Goal: Contribute content

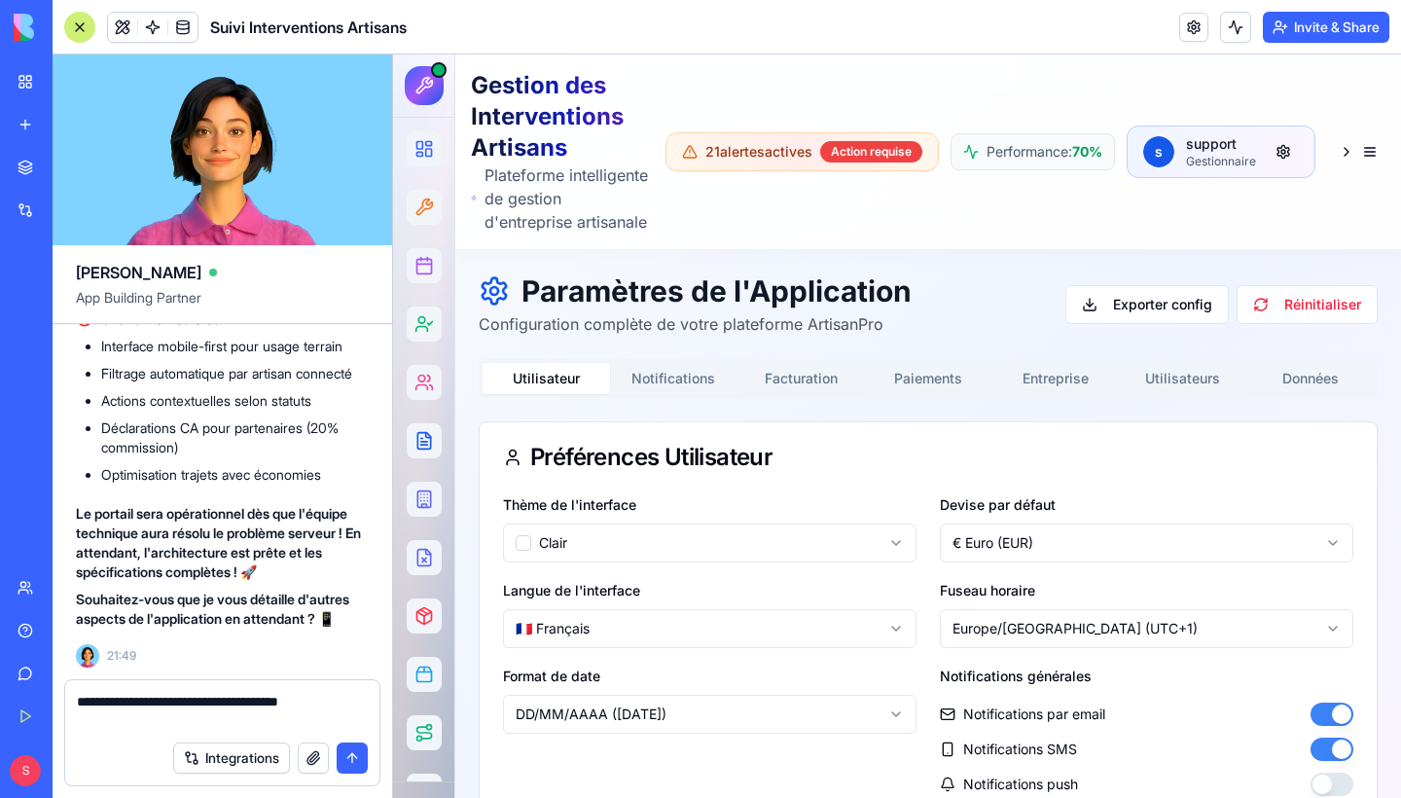
type textarea "**********"
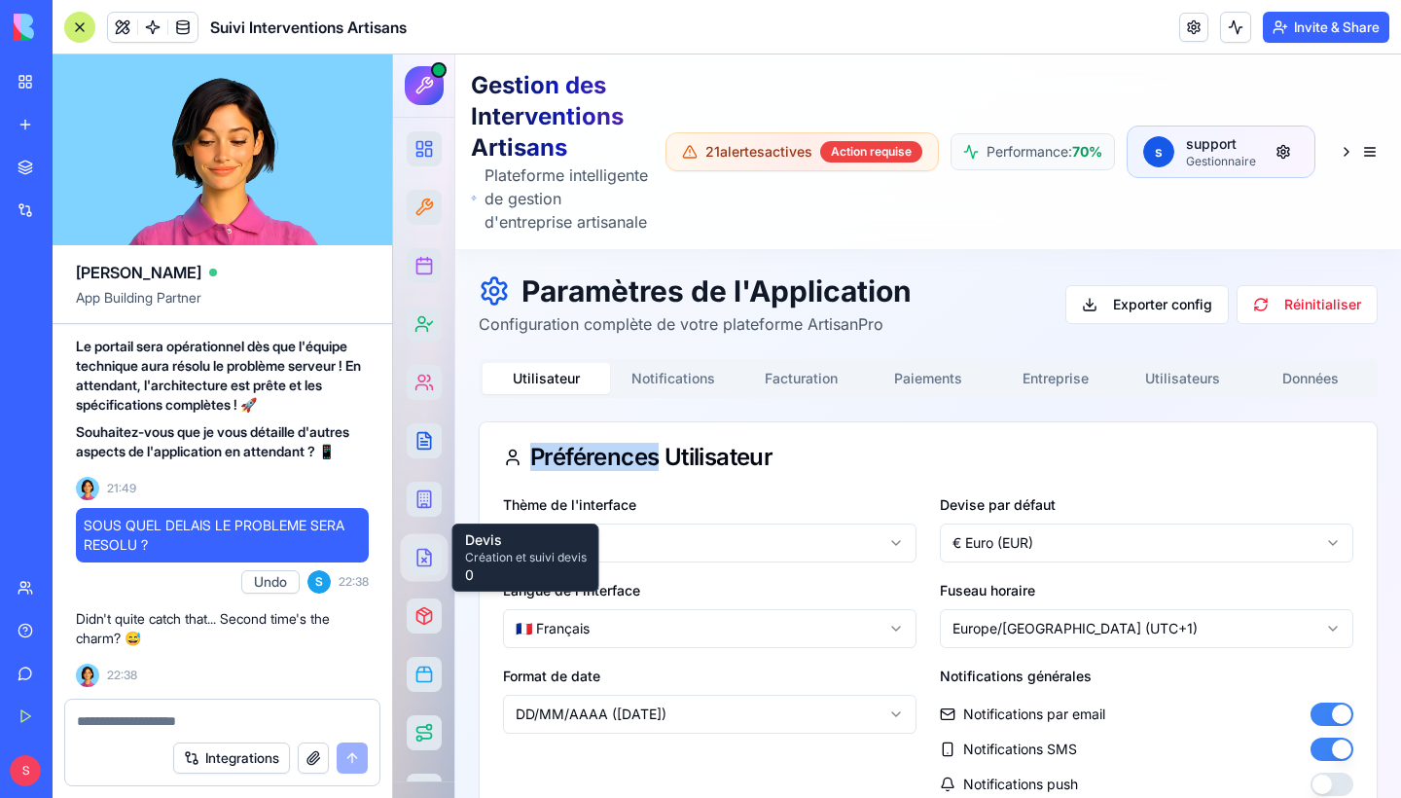
scroll to position [127494, 0]
click at [150, 615] on p "Didn't quite catch that... Second time's the charm? 😅" at bounding box center [222, 628] width 293 height 39
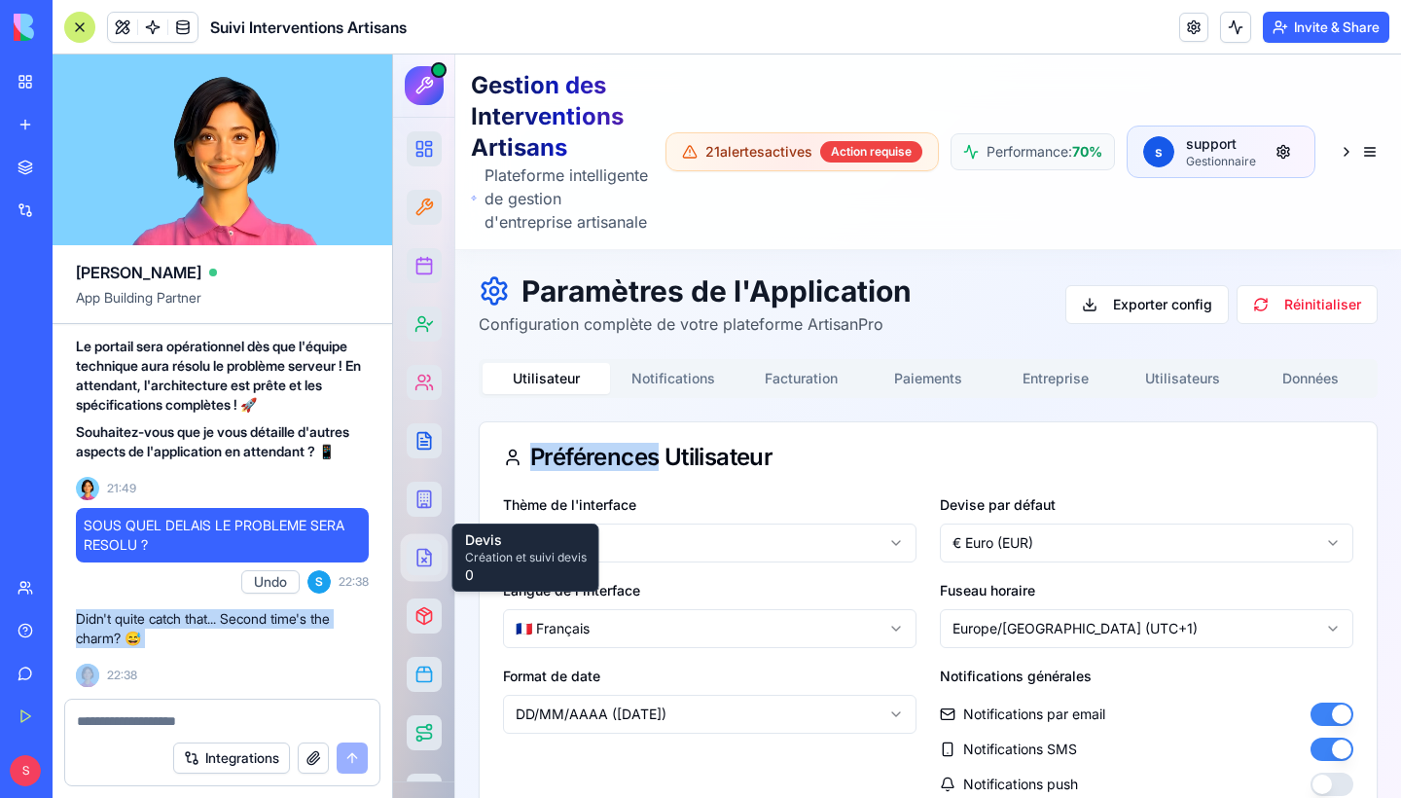
click at [150, 615] on p "Didn't quite catch that... Second time's the charm? 😅" at bounding box center [222, 628] width 293 height 39
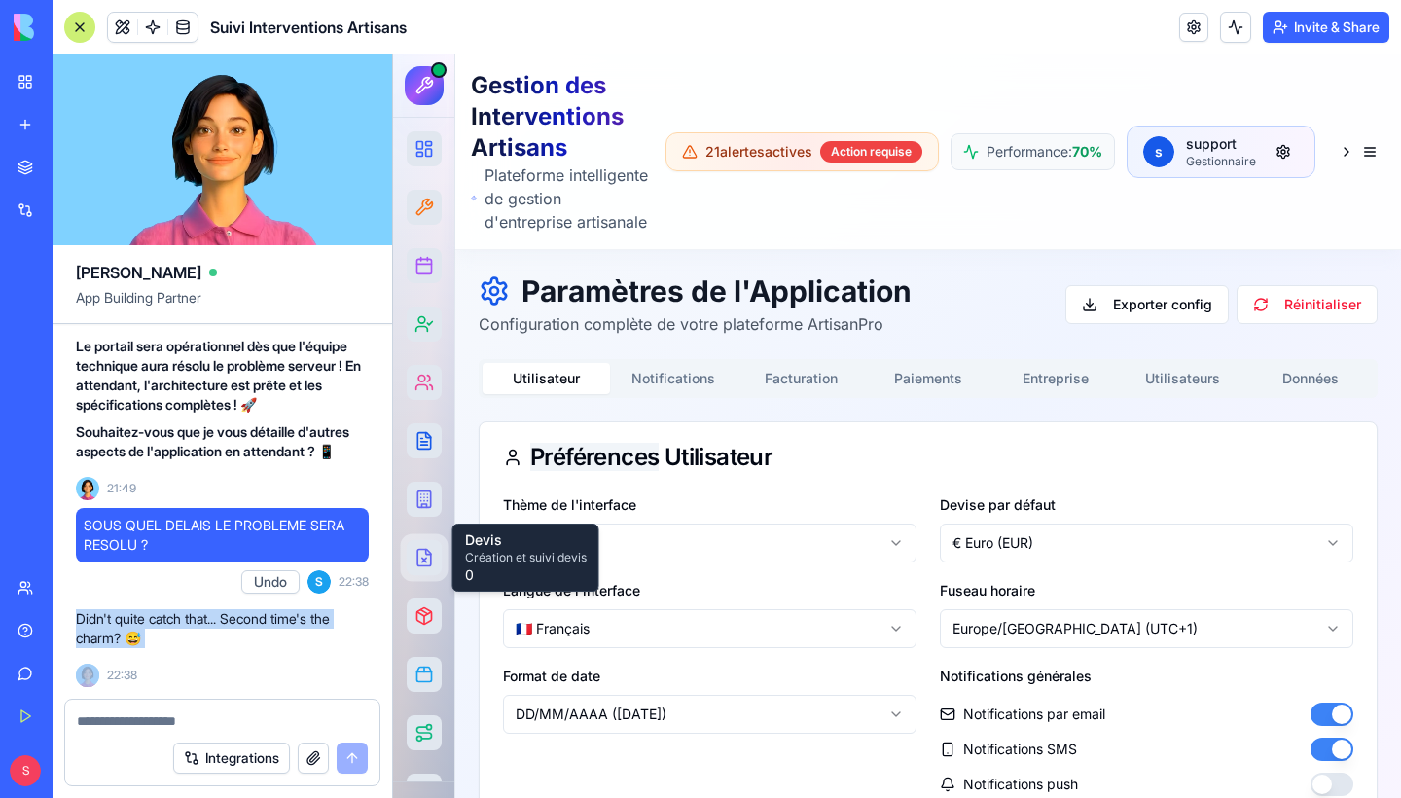
copy p "Didn't quite catch that... Second time's the charm? 😅"
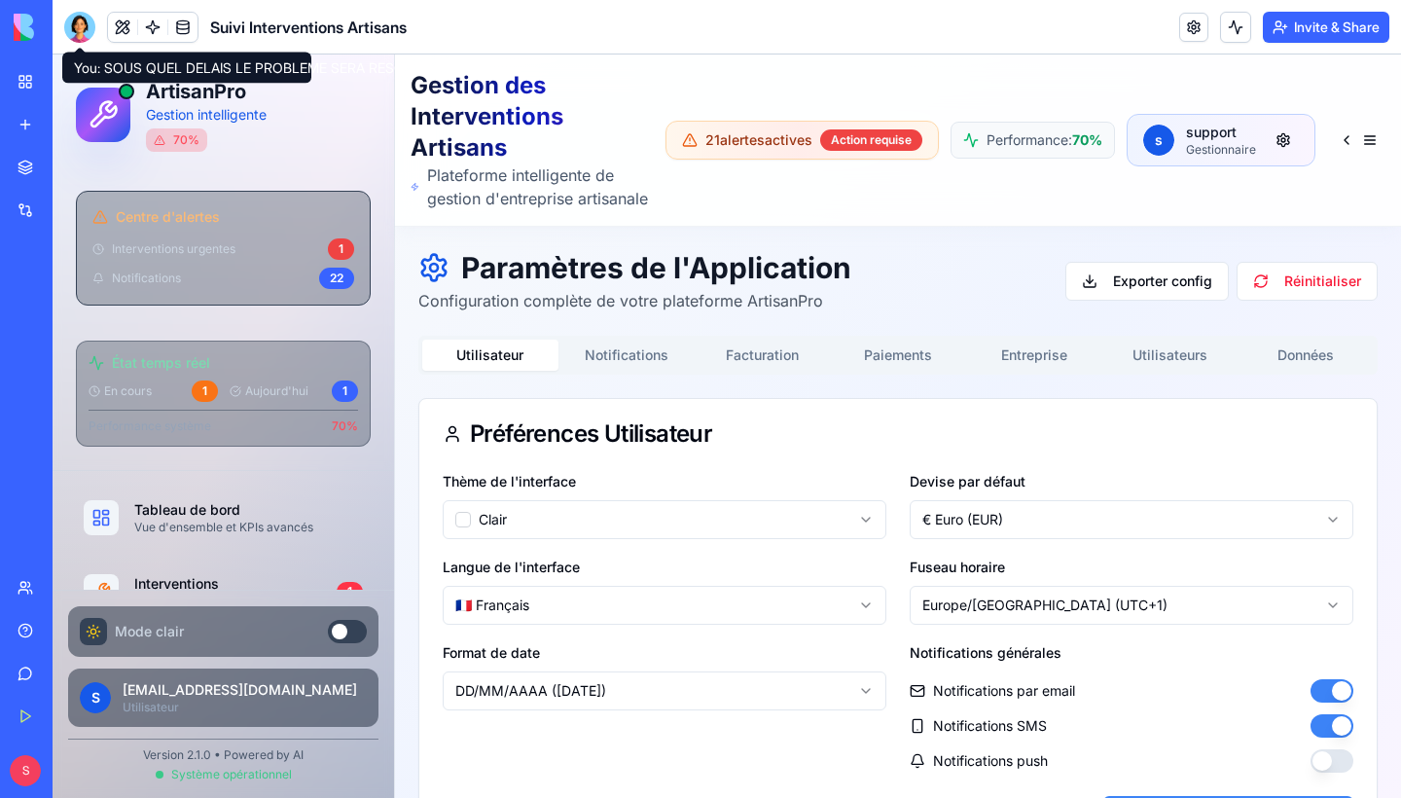
click at [75, 25] on div at bounding box center [79, 27] width 31 height 31
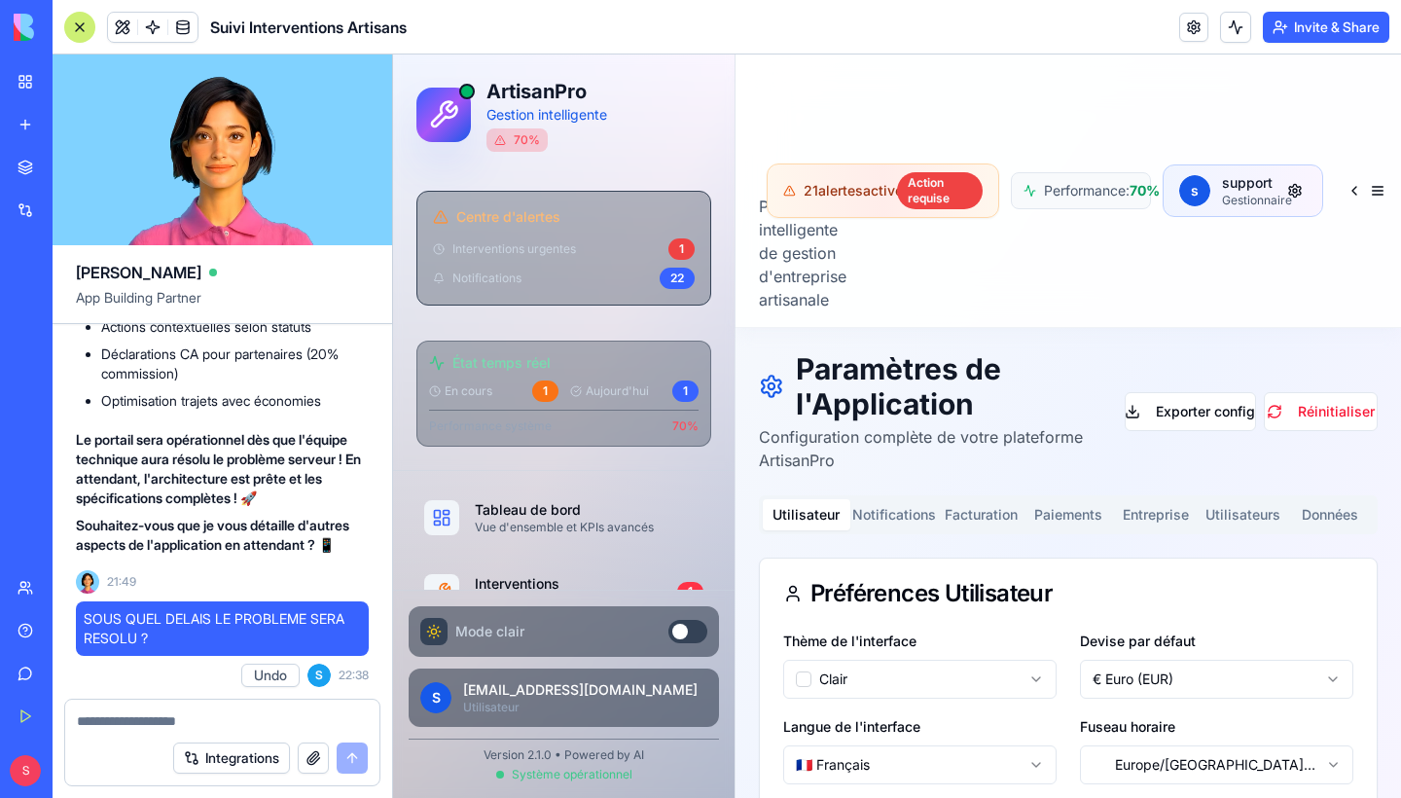
click at [164, 718] on textarea at bounding box center [222, 720] width 291 height 19
click at [220, 718] on textarea at bounding box center [222, 720] width 291 height 19
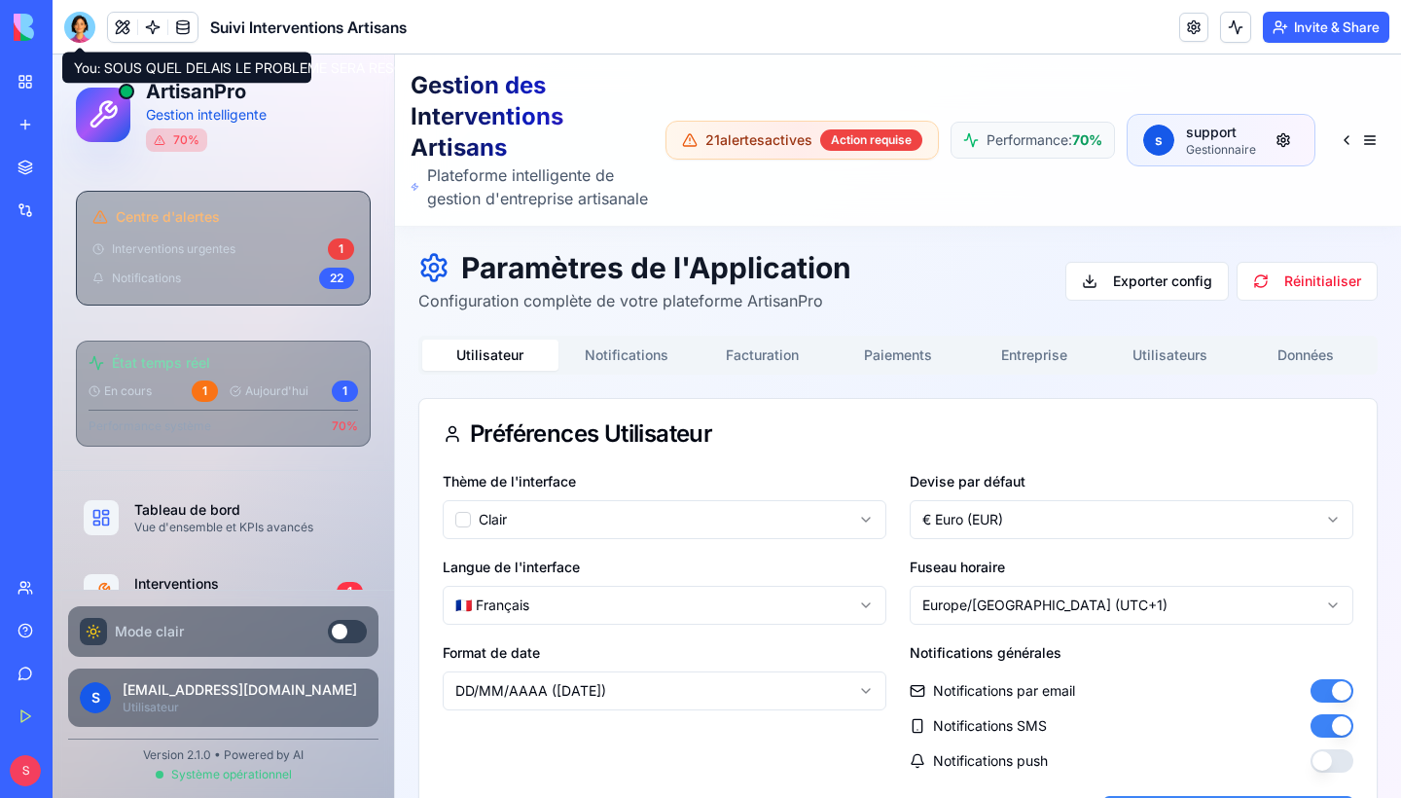
click at [86, 34] on div at bounding box center [79, 27] width 31 height 31
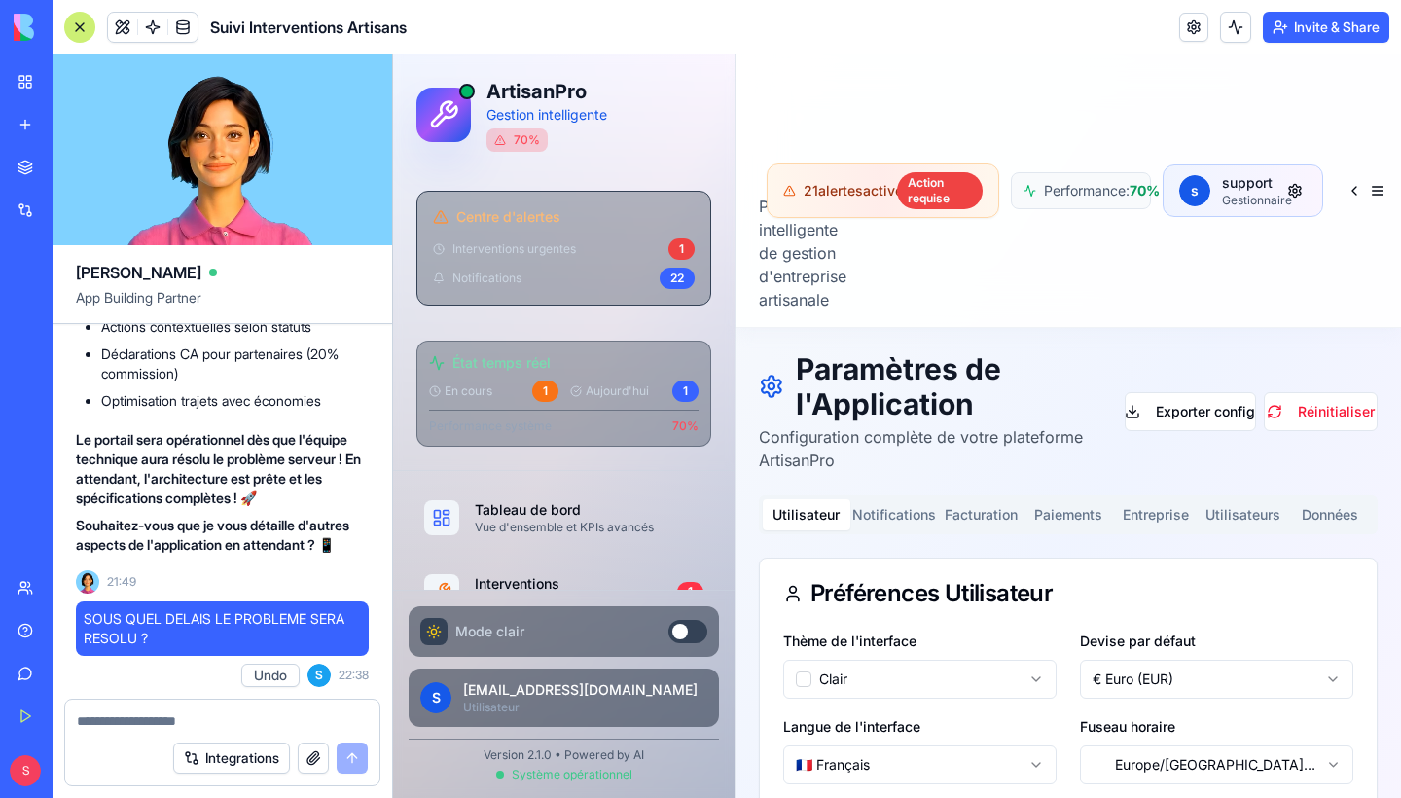
click at [272, 677] on button "Undo" at bounding box center [270, 674] width 58 height 23
click at [272, 721] on textarea at bounding box center [222, 720] width 291 height 19
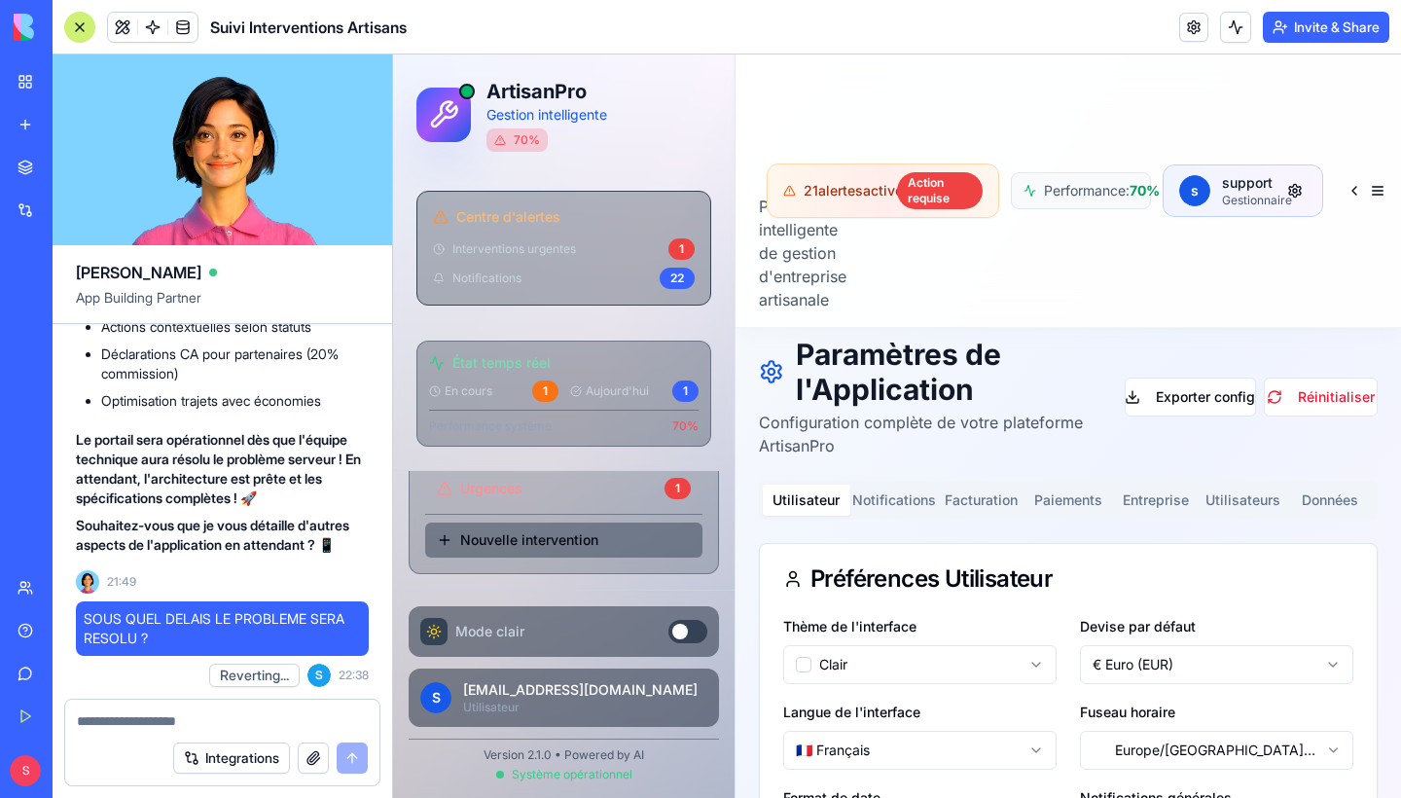
scroll to position [970, 0]
click at [523, 535] on span "Nouvelle intervention" at bounding box center [529, 539] width 138 height 19
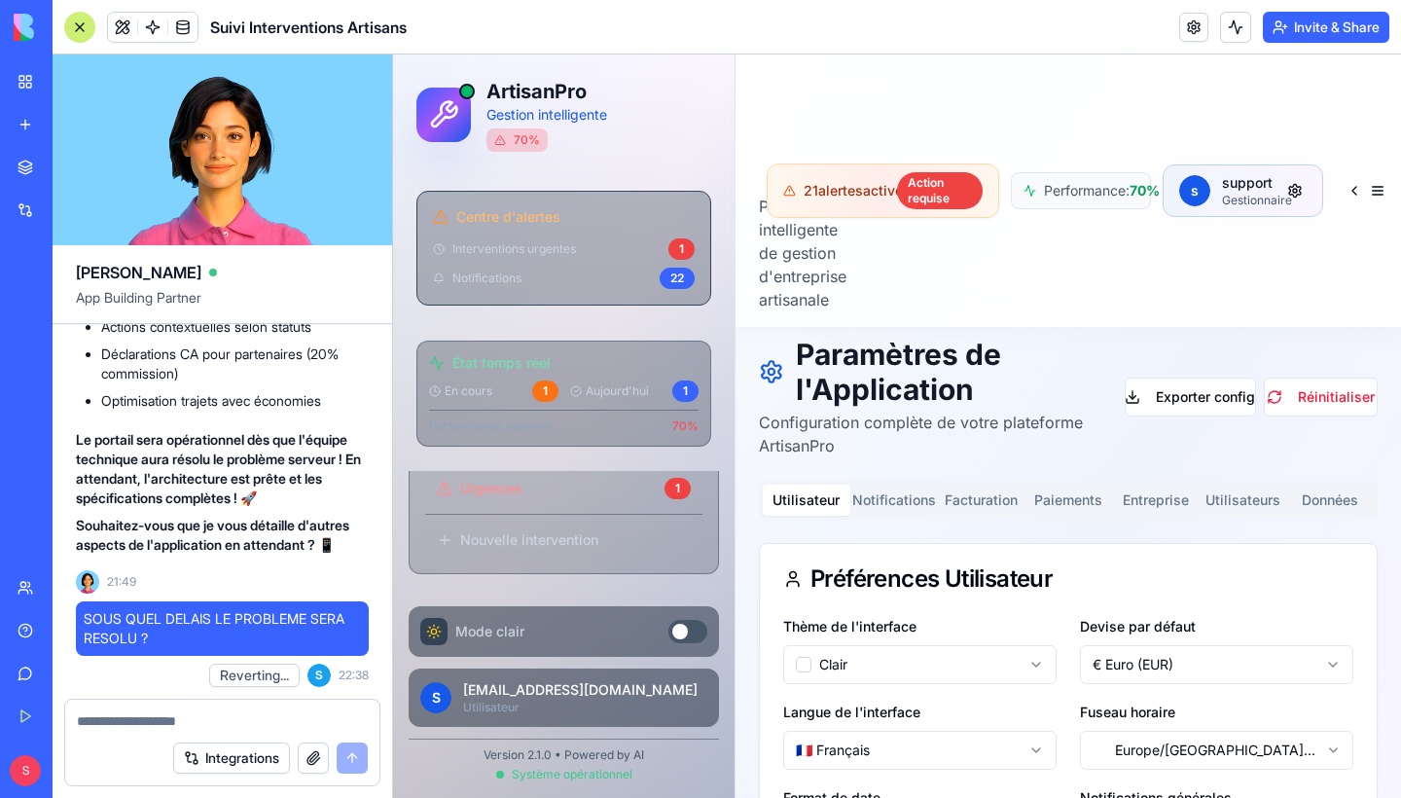
click at [699, 630] on button at bounding box center [687, 631] width 39 height 23
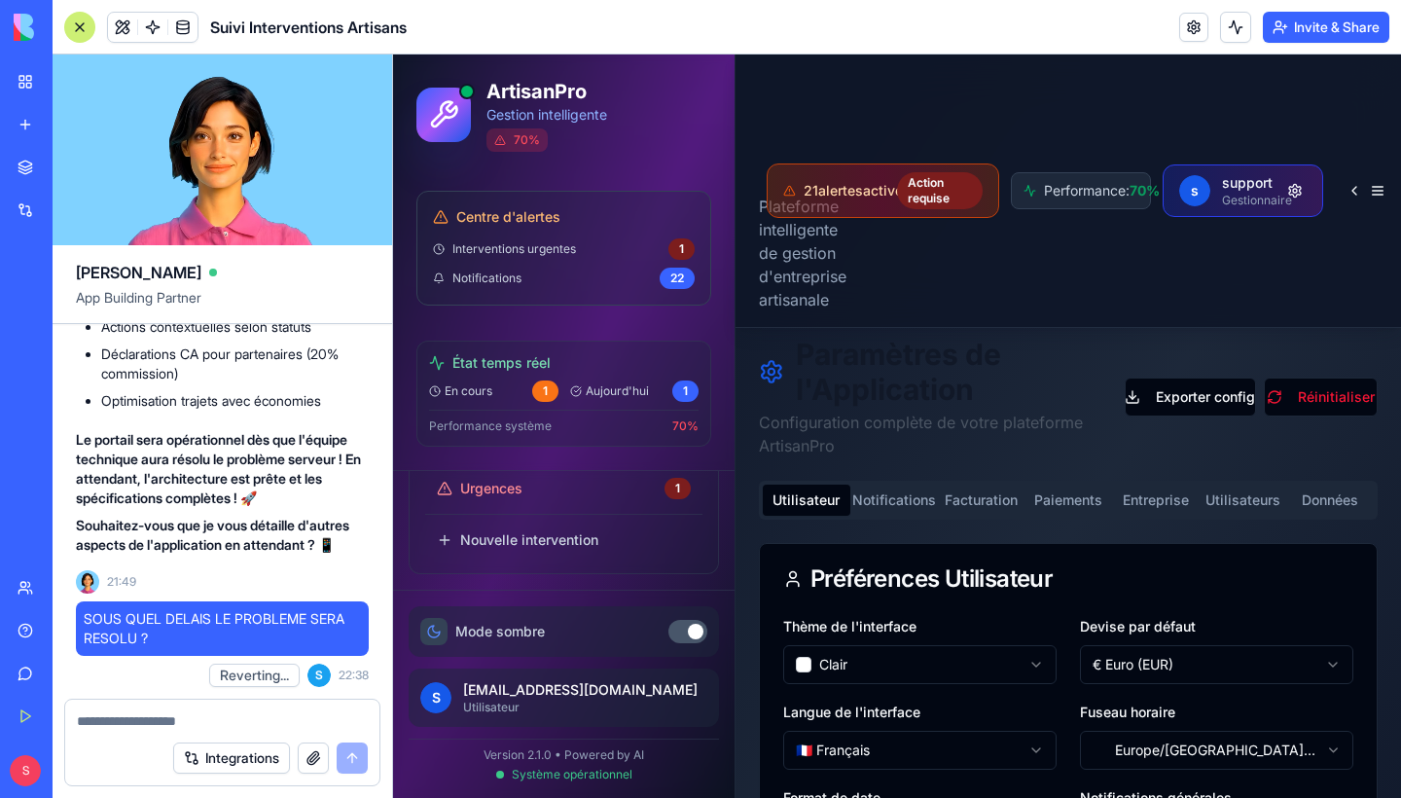
click at [698, 630] on div at bounding box center [696, 631] width 16 height 16
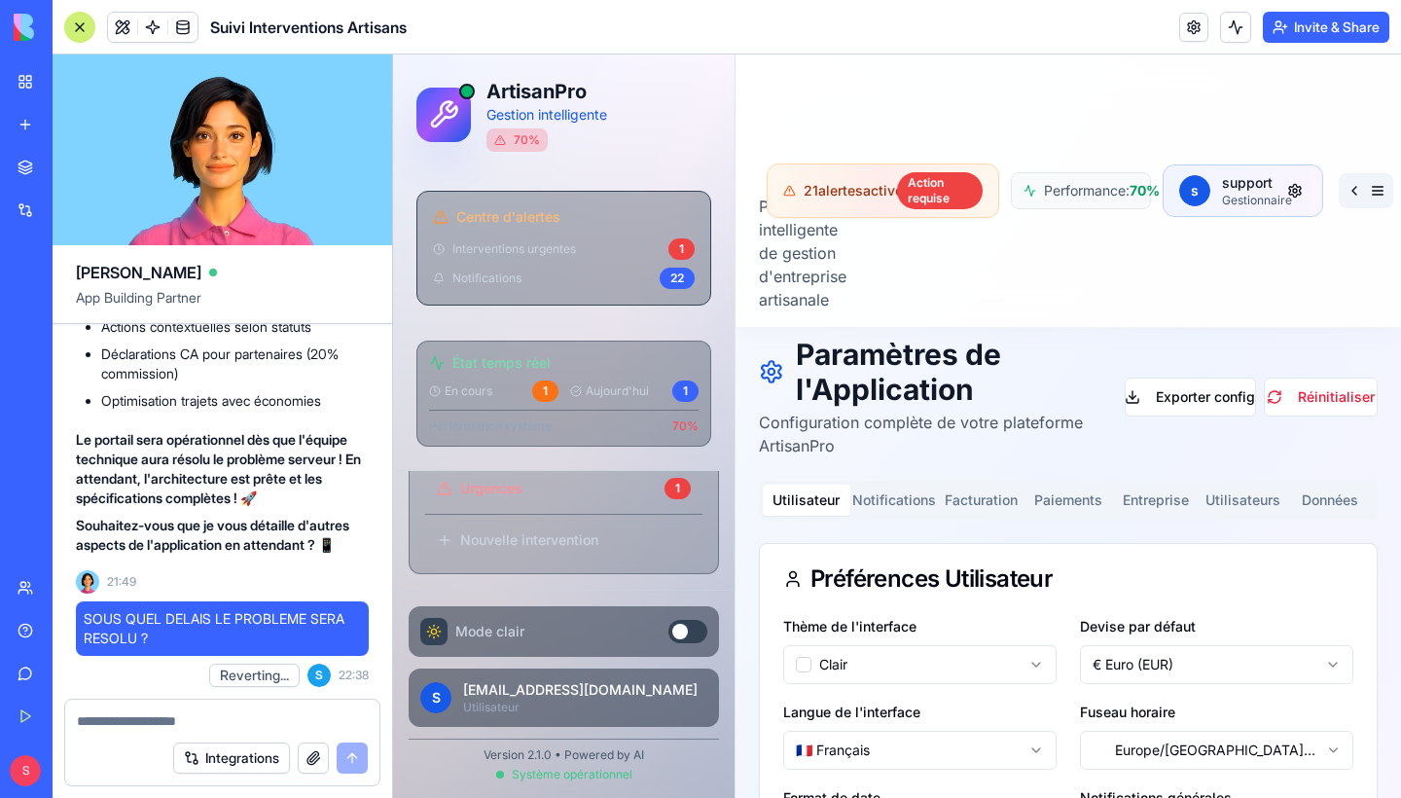
click at [1380, 197] on button at bounding box center [1365, 190] width 54 height 35
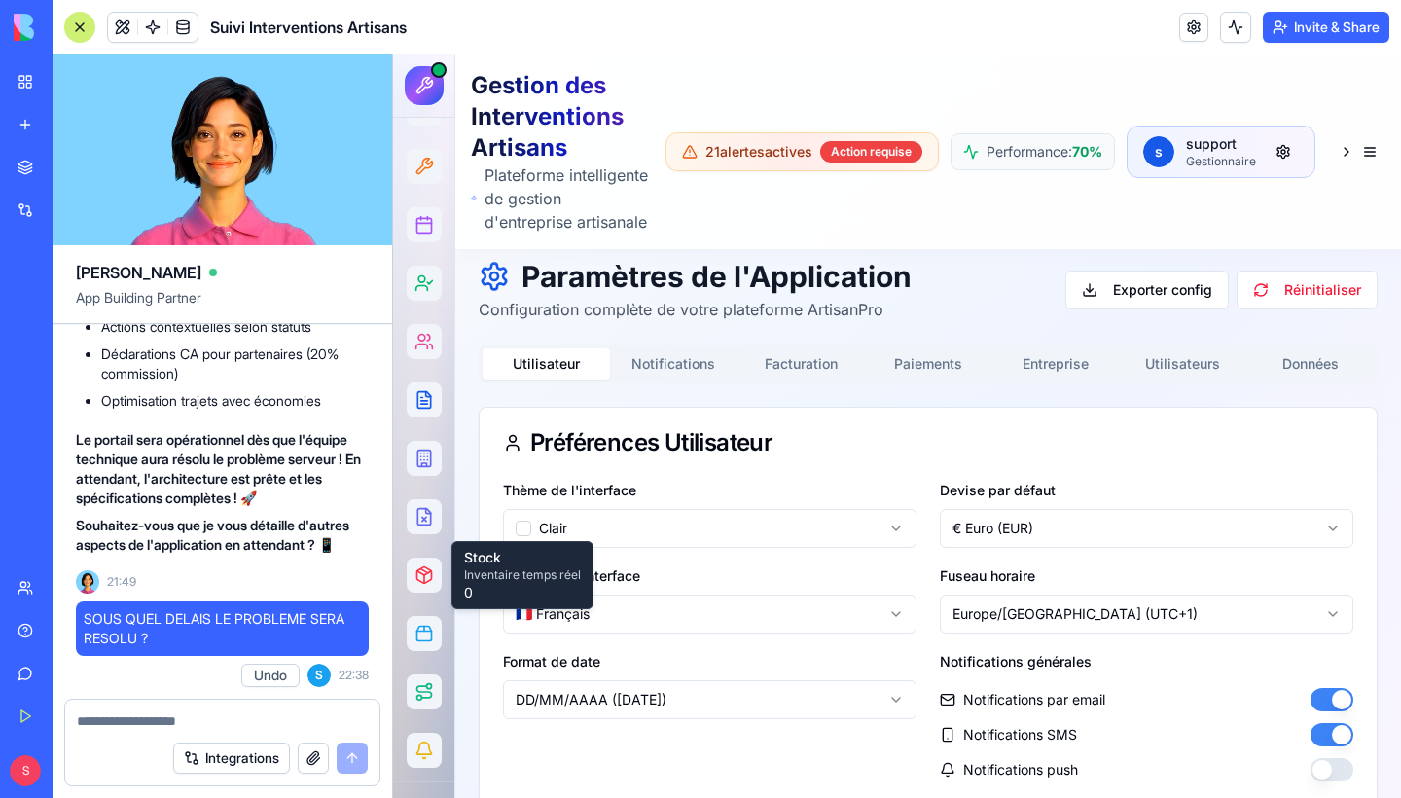
scroll to position [127401, 0]
